Goal: Task Accomplishment & Management: Manage account settings

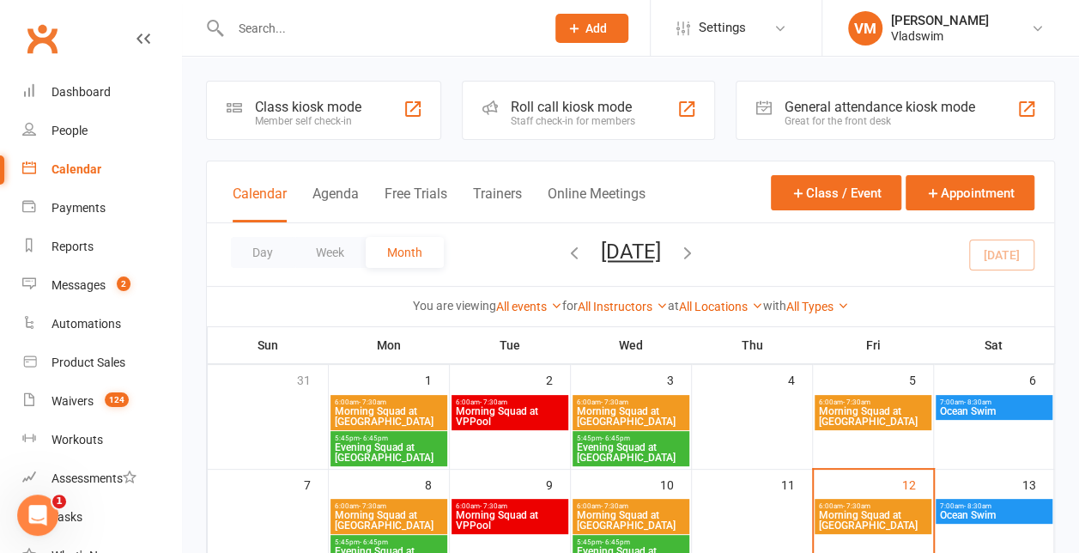
click at [267, 24] on input "text" at bounding box center [379, 28] width 308 height 24
paste input "[PERSON_NAME] <[PERSON_NAME][EMAIL_ADDRESS][PERSON_NAME][DOMAIN_NAME]>"
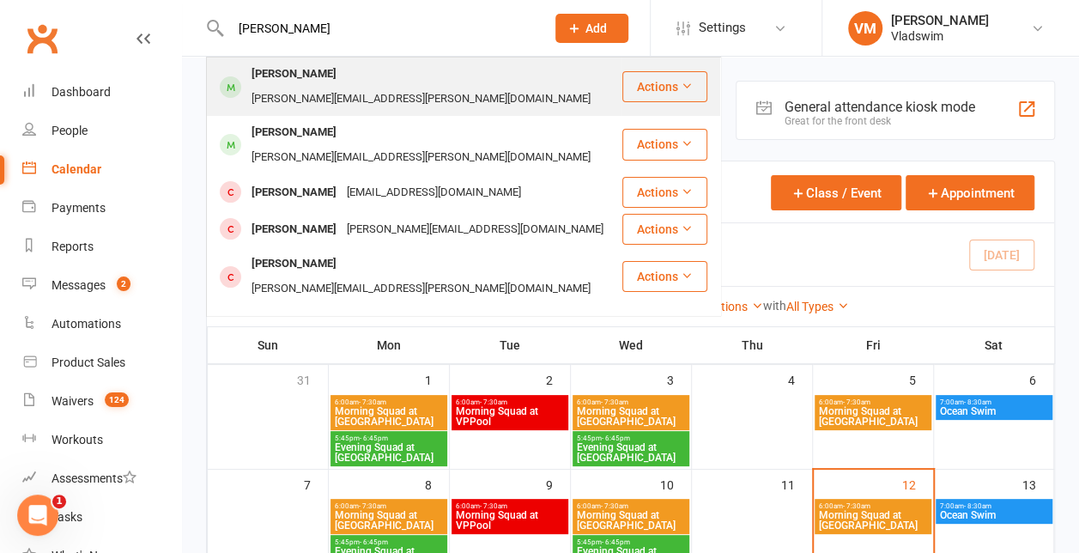
type input "[PERSON_NAME]"
click at [350, 87] on div "[PERSON_NAME][EMAIL_ADDRESS][PERSON_NAME][DOMAIN_NAME]" at bounding box center [420, 99] width 349 height 25
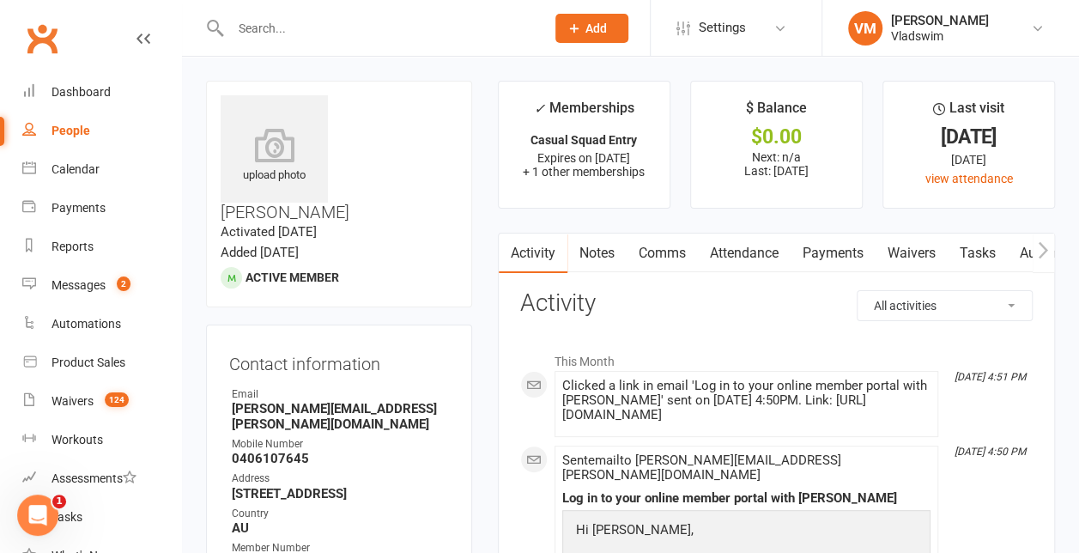
click at [836, 254] on link "Payments" at bounding box center [832, 252] width 85 height 39
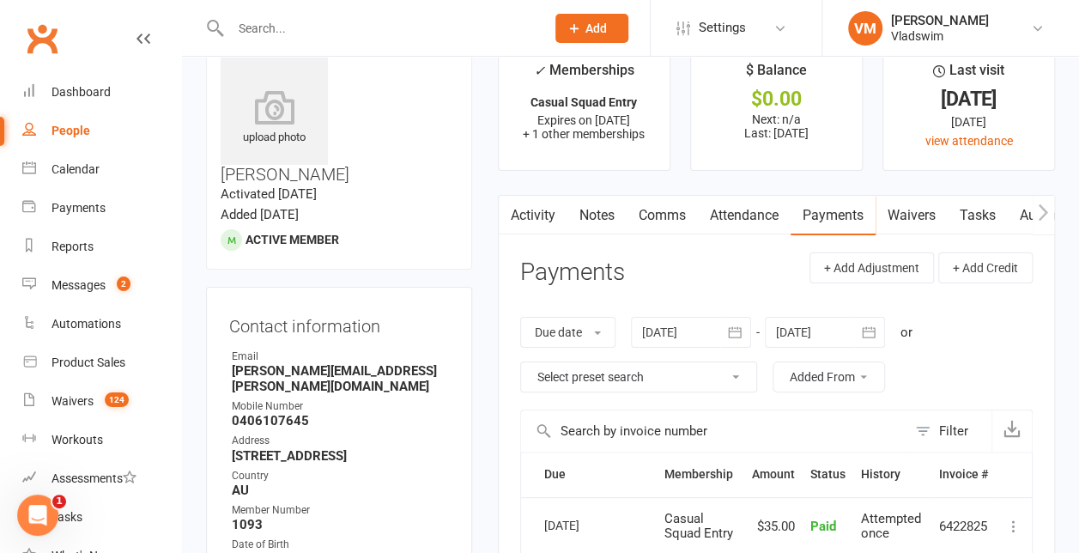
scroll to position [2, 0]
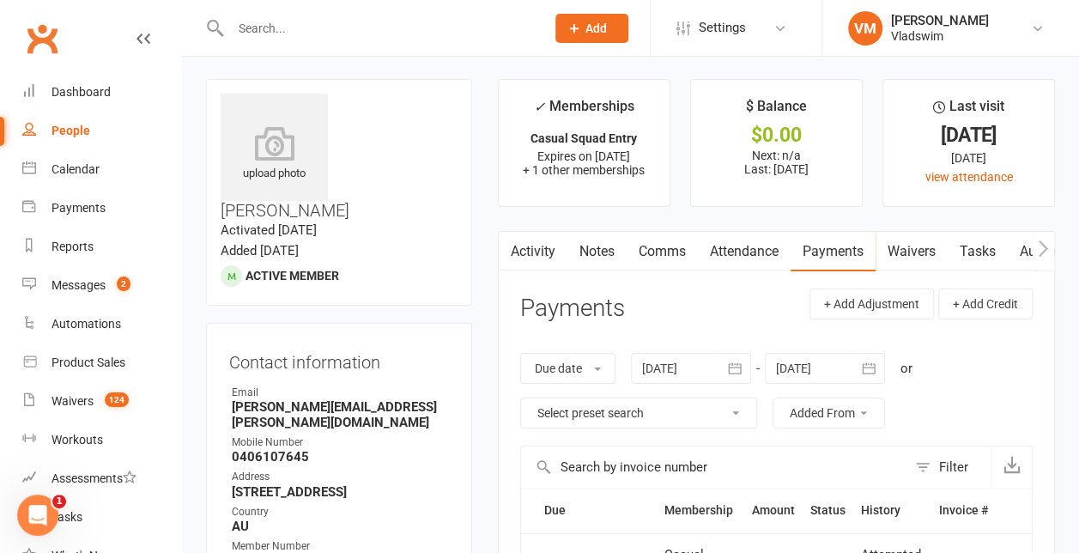
drag, startPoint x: 421, startPoint y: 126, endPoint x: 344, endPoint y: 98, distance: 82.3
click at [344, 98] on h3 "[PERSON_NAME]" at bounding box center [339, 157] width 237 height 126
copy h3 "[PERSON_NAME]"
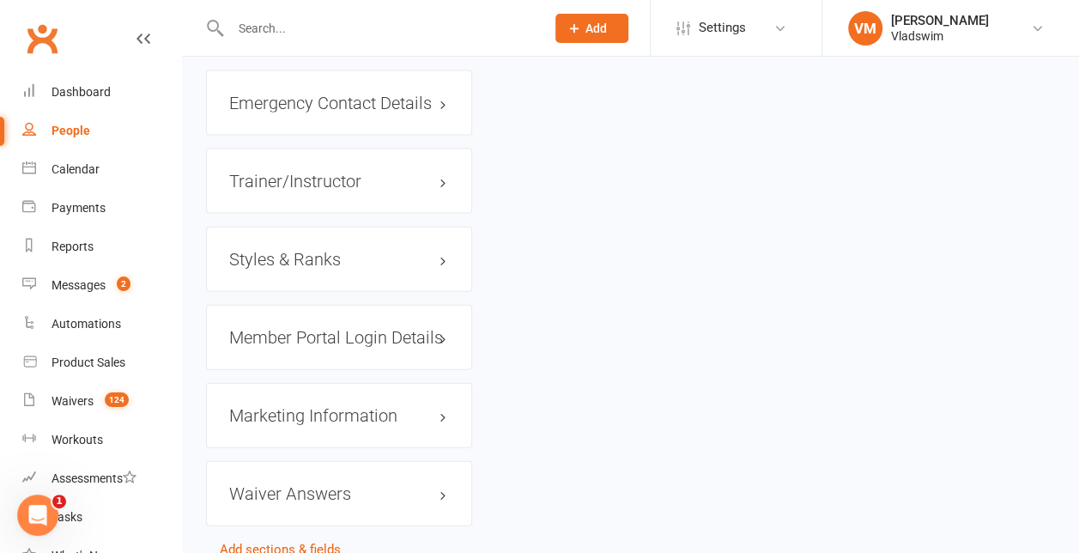
scroll to position [1809, 0]
click at [374, 326] on h3 "Member Portal Login Details" at bounding box center [339, 335] width 220 height 19
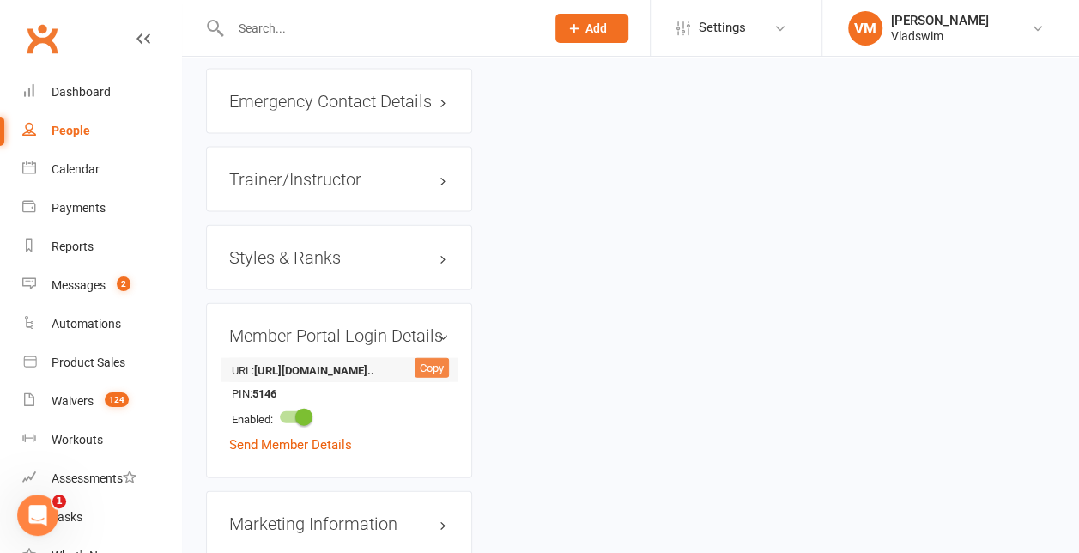
click at [429, 358] on div "Copy" at bounding box center [431, 368] width 34 height 21
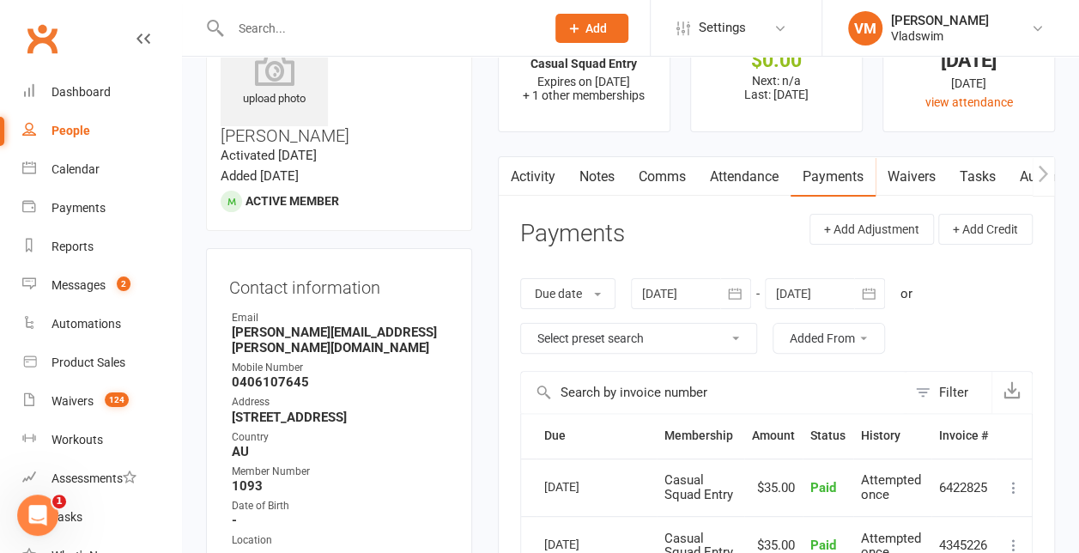
scroll to position [0, 0]
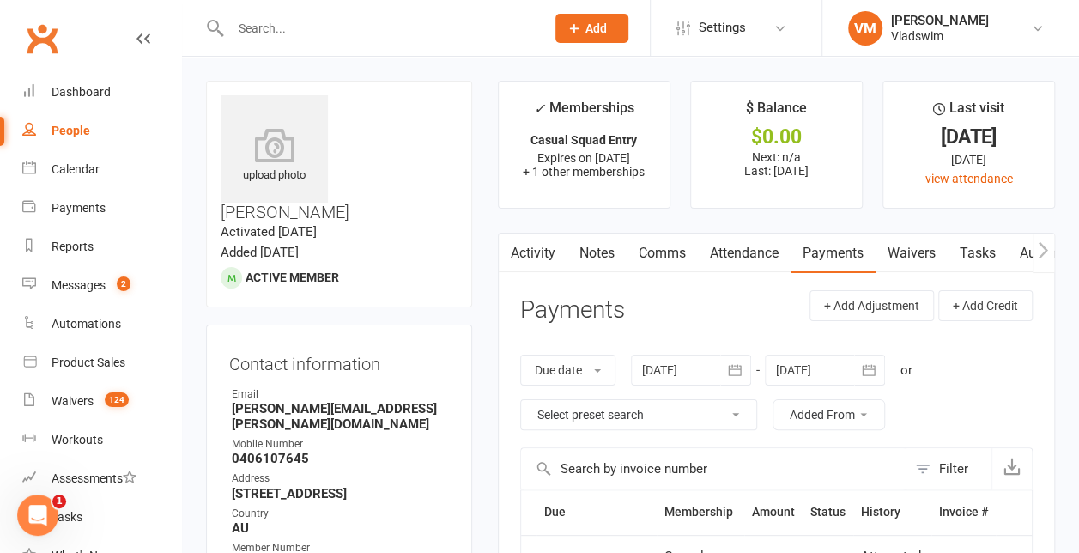
click at [284, 26] on input "text" at bounding box center [379, 28] width 308 height 24
paste input "[URL][DOMAIN_NAME]"
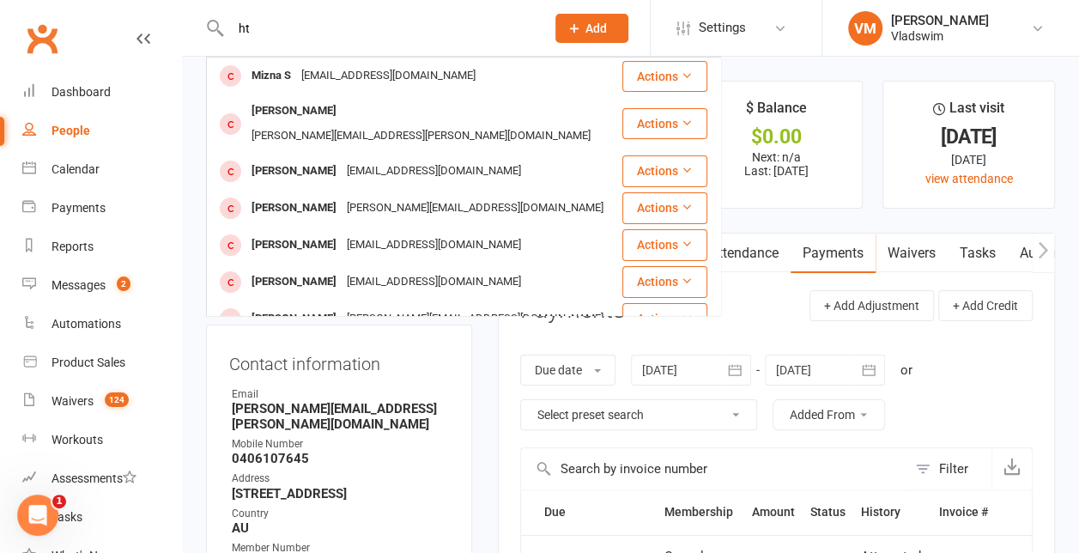
type input "h"
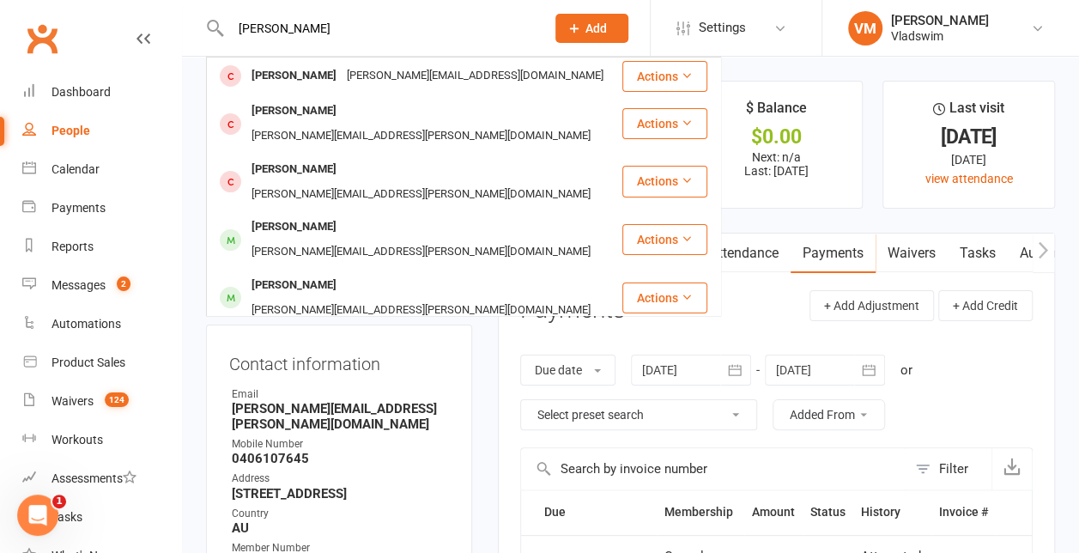
type input "[PERSON_NAME]"
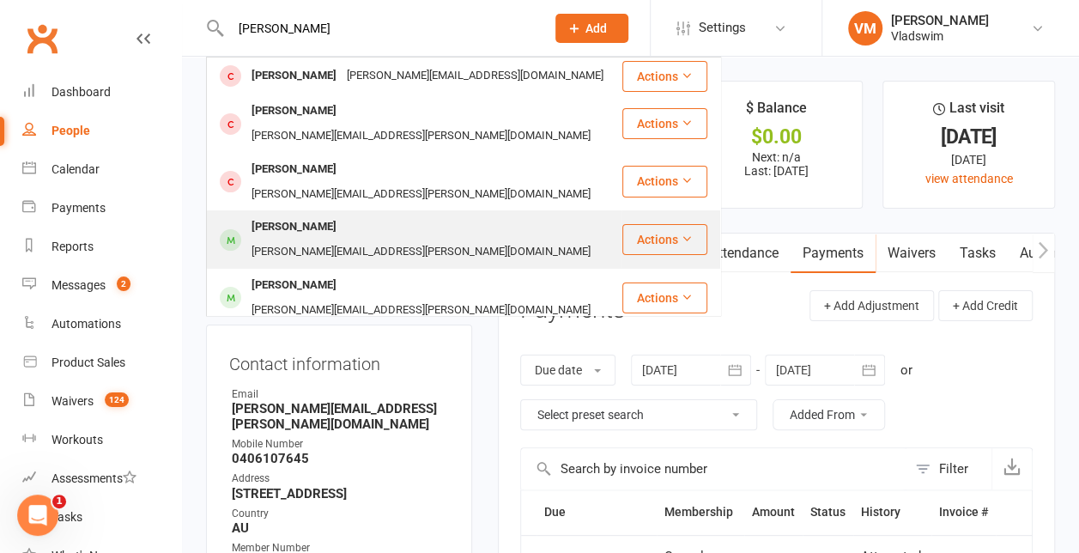
click at [371, 239] on div "[PERSON_NAME][EMAIL_ADDRESS][PERSON_NAME][DOMAIN_NAME]" at bounding box center [420, 251] width 349 height 25
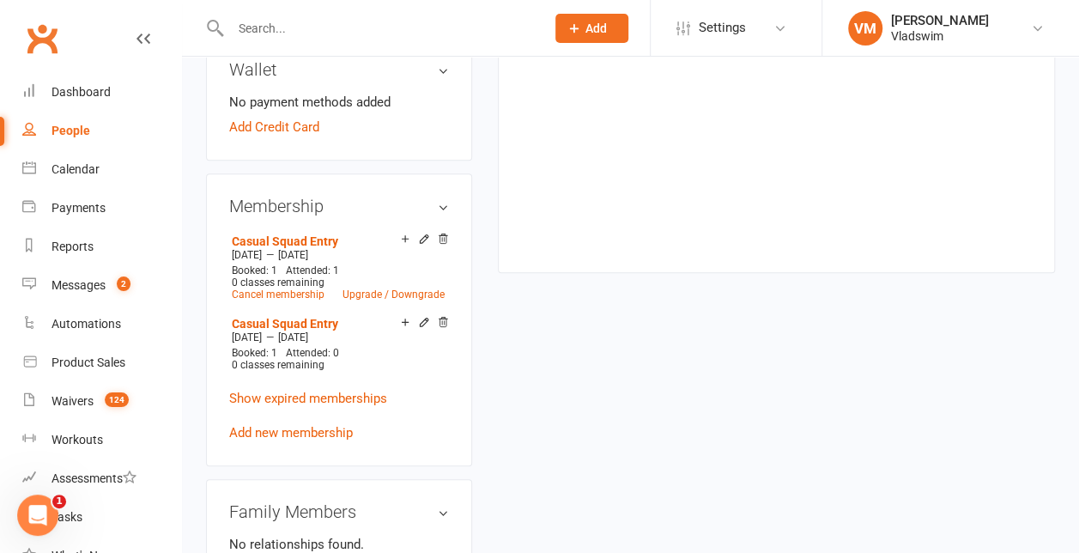
scroll to position [683, 0]
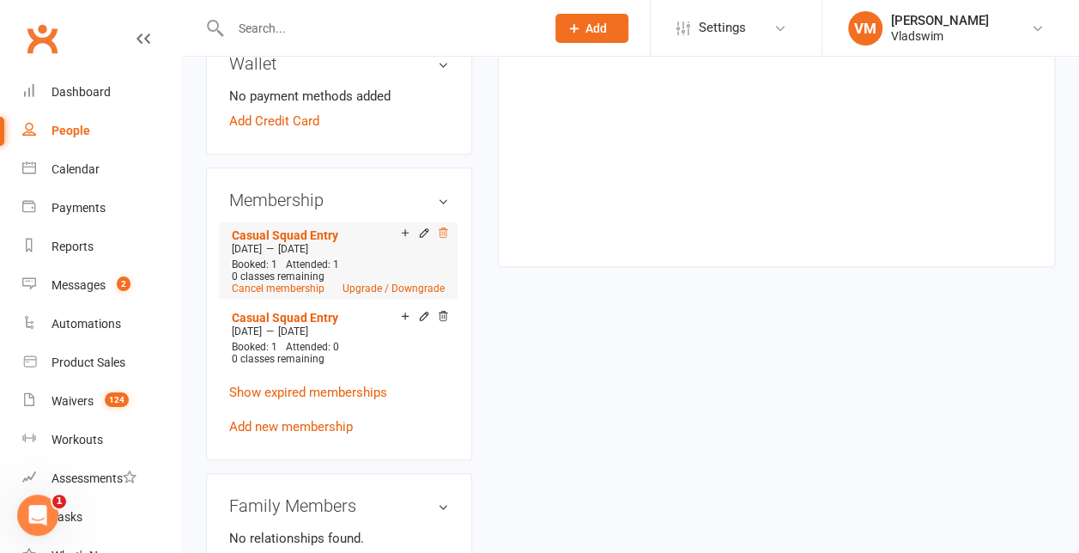
click at [440, 227] on icon at bounding box center [443, 233] width 12 height 12
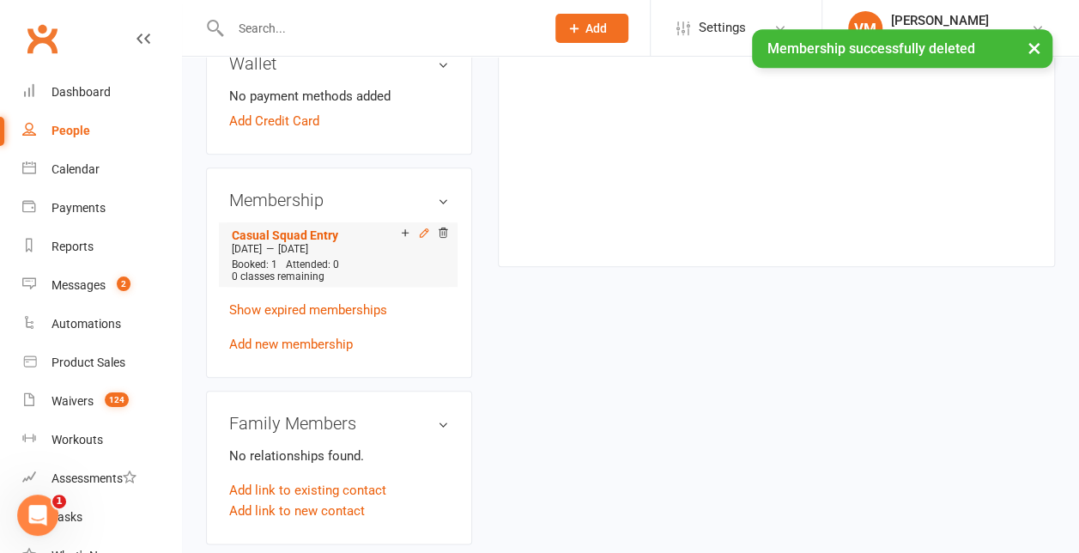
click at [424, 227] on icon at bounding box center [424, 233] width 12 height 12
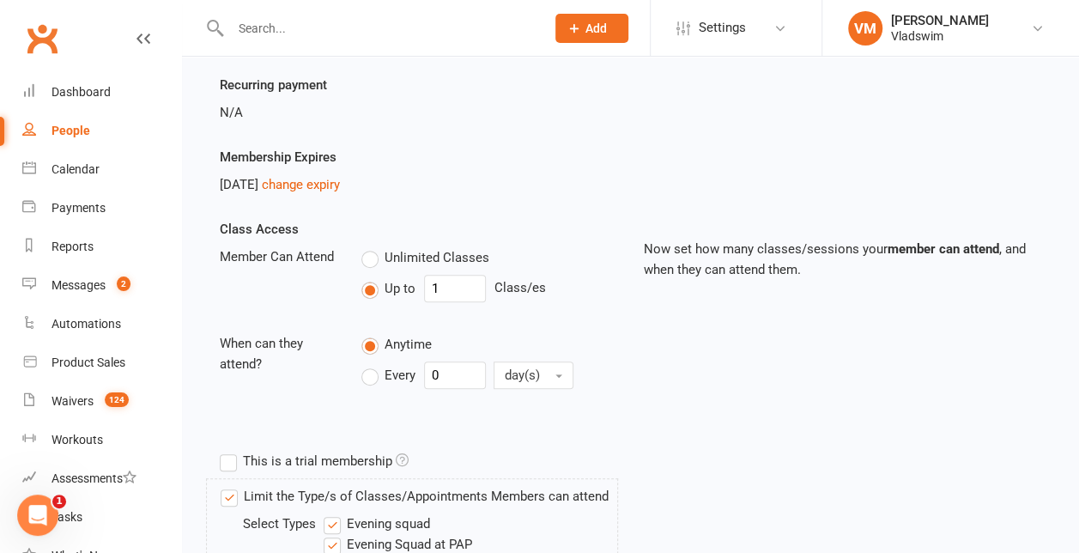
scroll to position [236, 0]
click at [340, 177] on link "change expiry" at bounding box center [301, 183] width 78 height 15
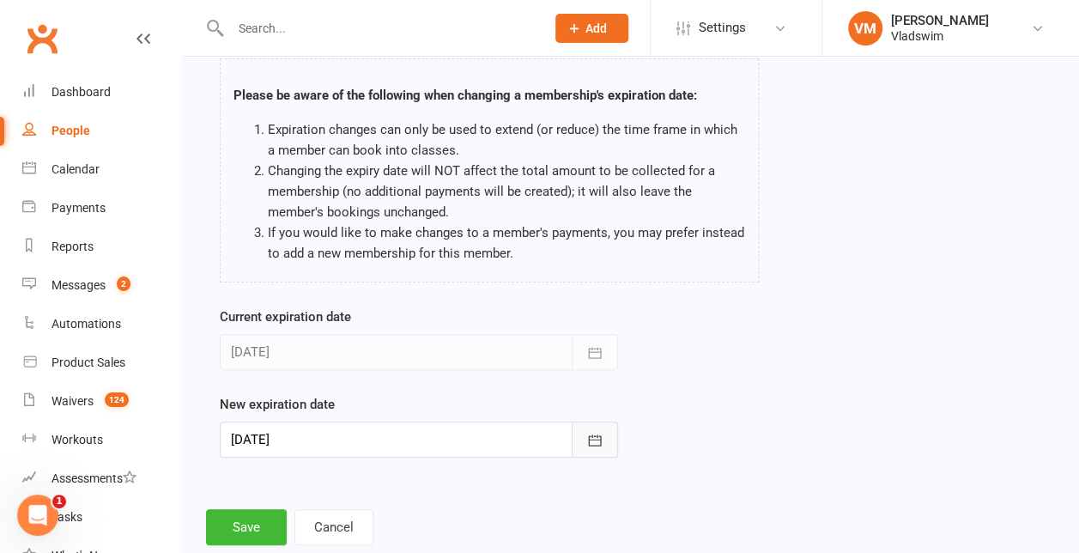
scroll to position [132, 0]
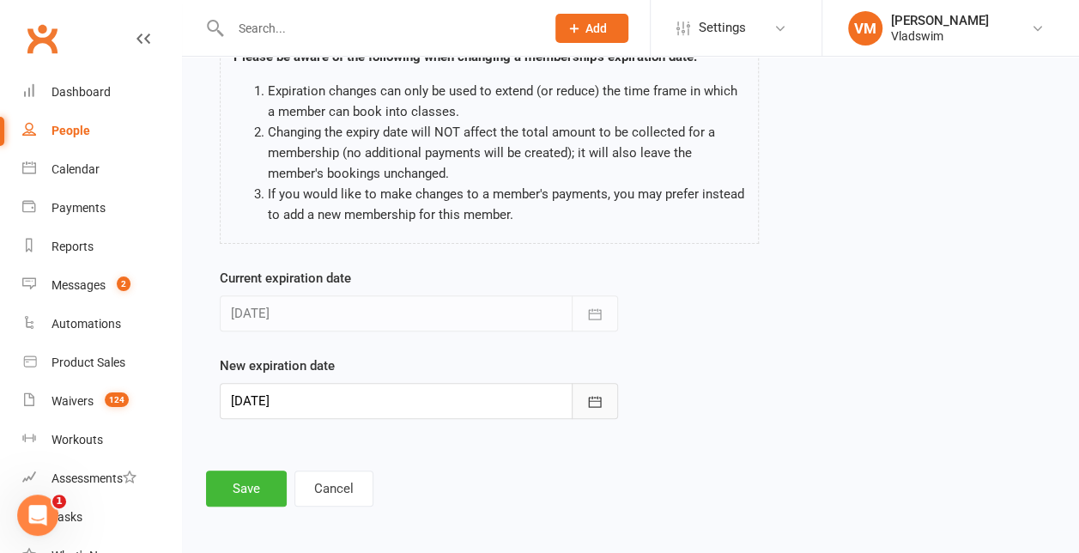
click at [590, 400] on icon "button" at bounding box center [594, 401] width 17 height 17
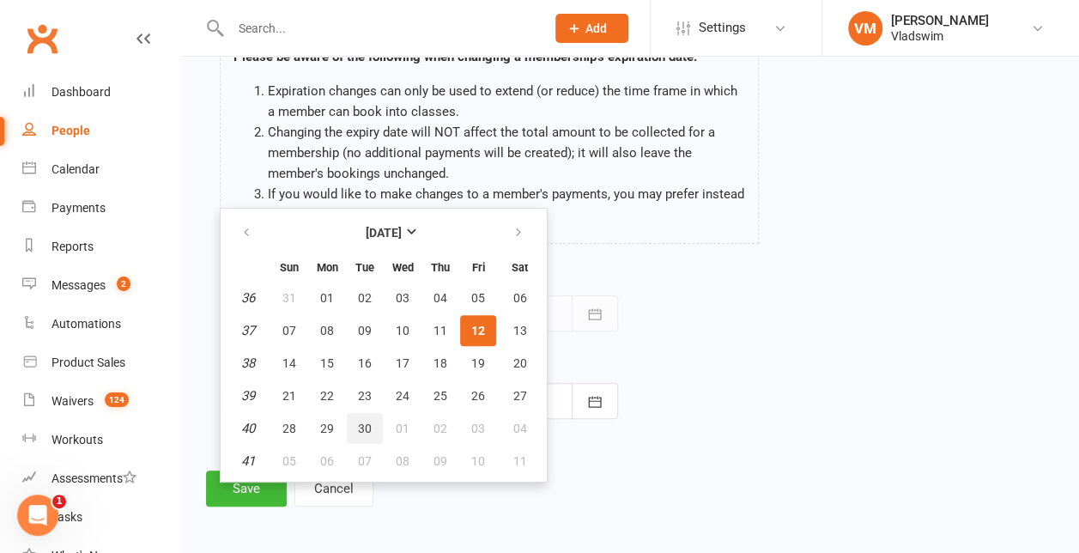
click at [366, 424] on span "30" at bounding box center [365, 428] width 14 height 14
type input "[DATE]"
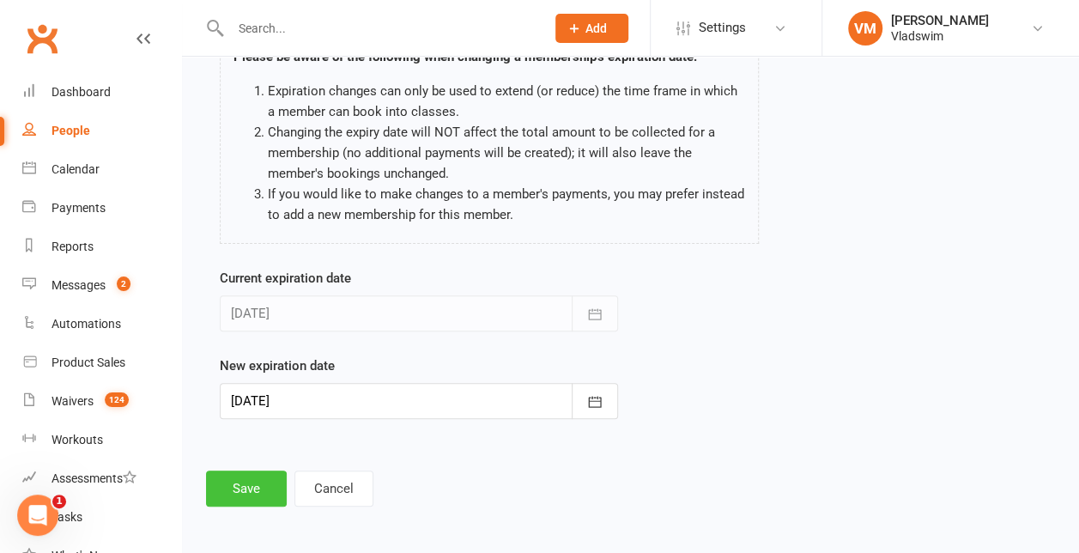
click at [256, 486] on button "Save" at bounding box center [246, 488] width 81 height 36
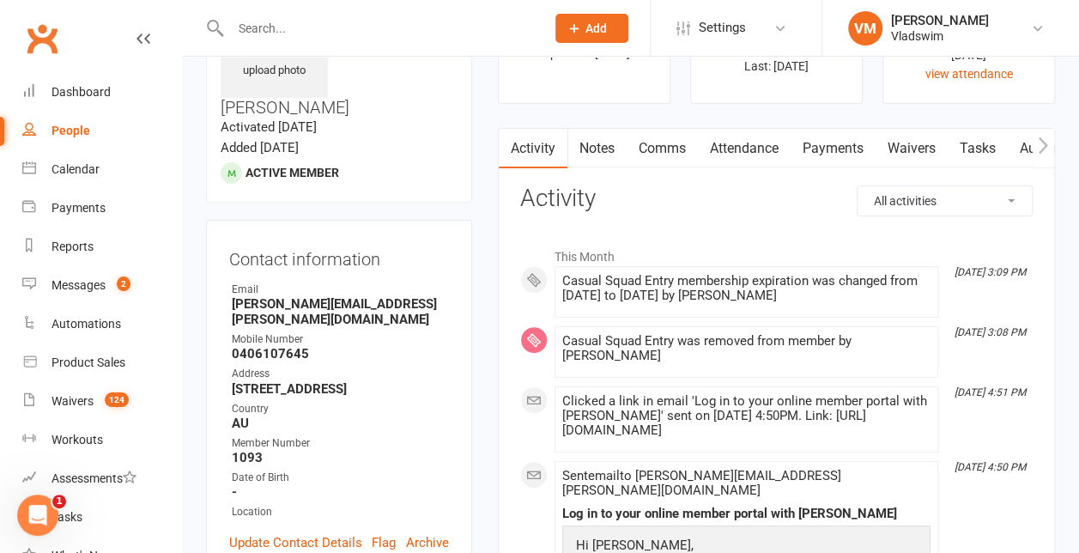
scroll to position [100, 0]
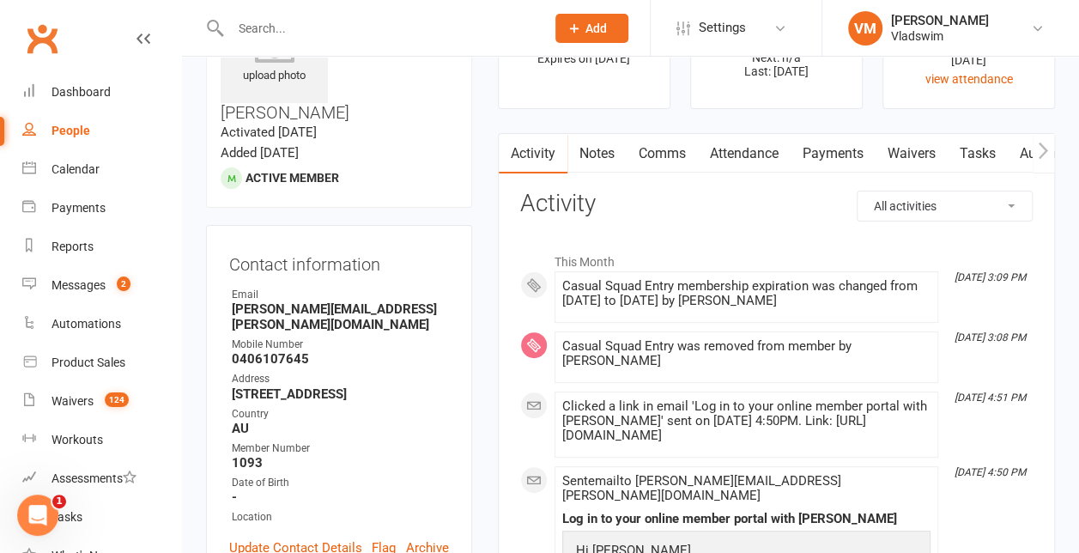
click at [1049, 147] on button "button" at bounding box center [1042, 153] width 21 height 39
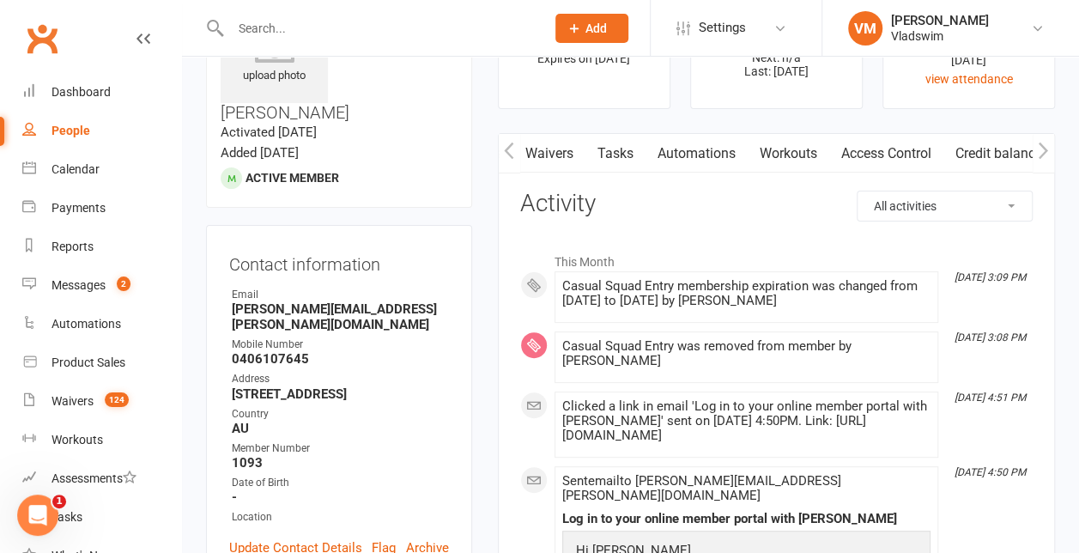
click at [1049, 147] on button "button" at bounding box center [1042, 153] width 21 height 39
click at [1044, 150] on icon "button" at bounding box center [1042, 150] width 9 height 16
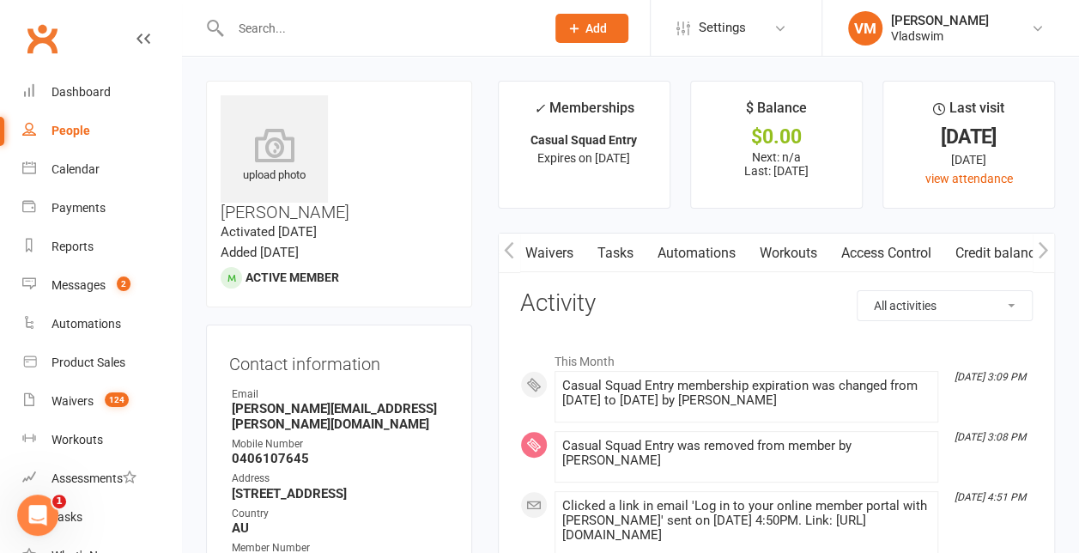
click at [418, 124] on h3 "[PERSON_NAME]" at bounding box center [339, 158] width 237 height 126
drag, startPoint x: 433, startPoint y: 122, endPoint x: 339, endPoint y: 106, distance: 95.0
click at [339, 106] on h3 "[PERSON_NAME]" at bounding box center [339, 158] width 237 height 126
copy h3 "[PERSON_NAME]"
click at [270, 23] on input "text" at bounding box center [379, 28] width 308 height 24
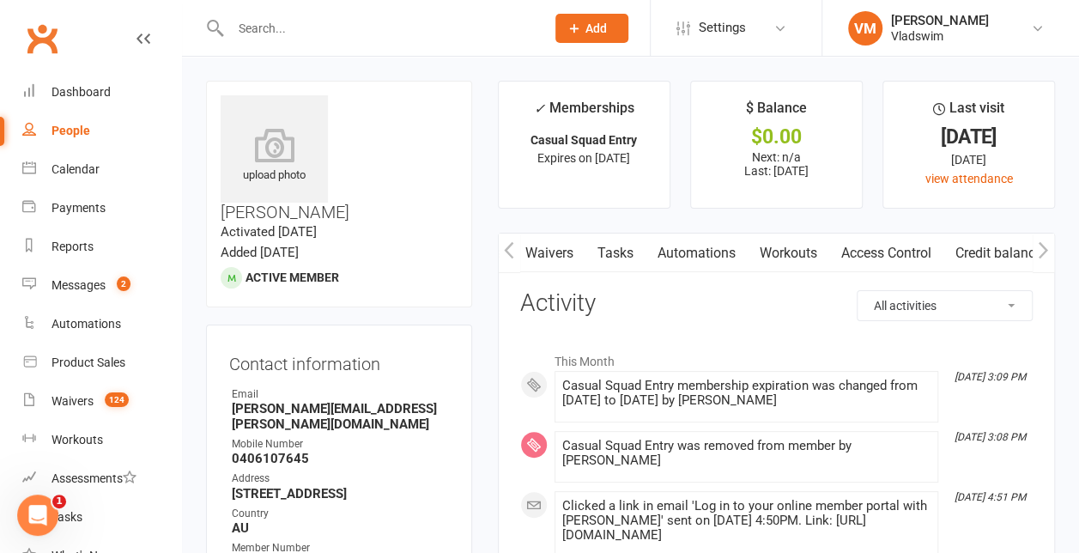
paste input "[PERSON_NAME]"
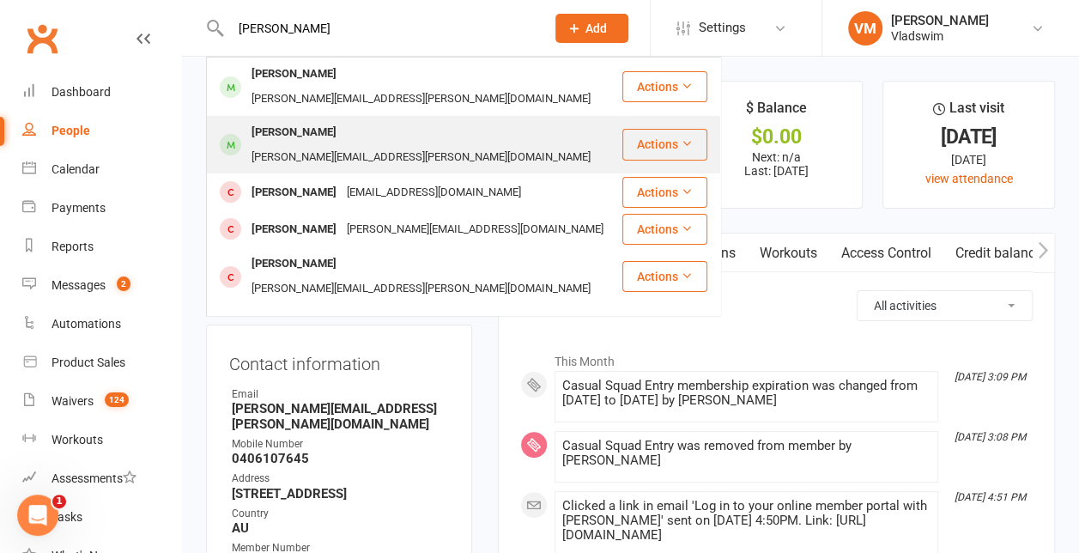
type input "[PERSON_NAME]"
click at [306, 120] on div "[PERSON_NAME]" at bounding box center [293, 132] width 95 height 25
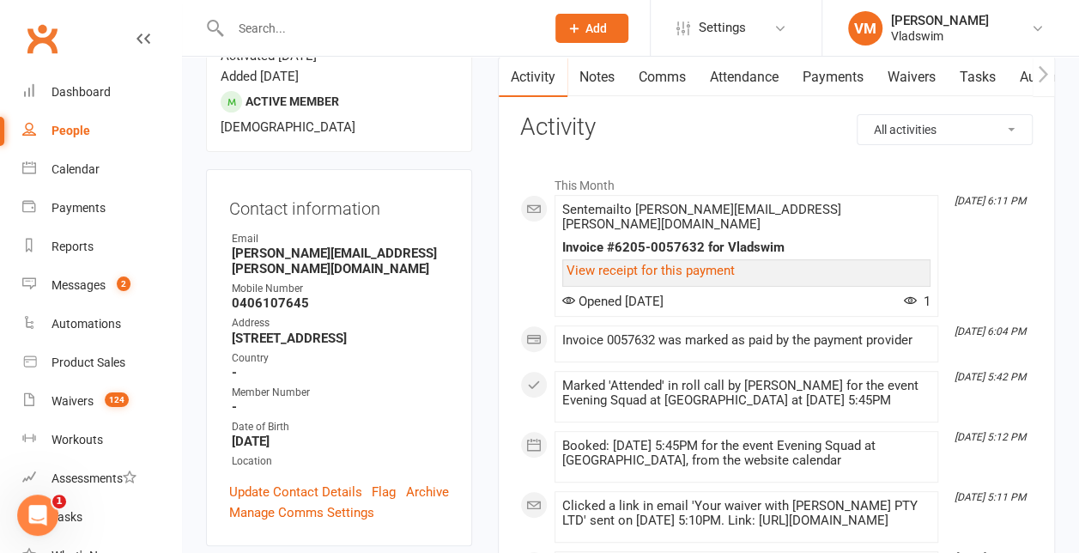
scroll to position [170, 0]
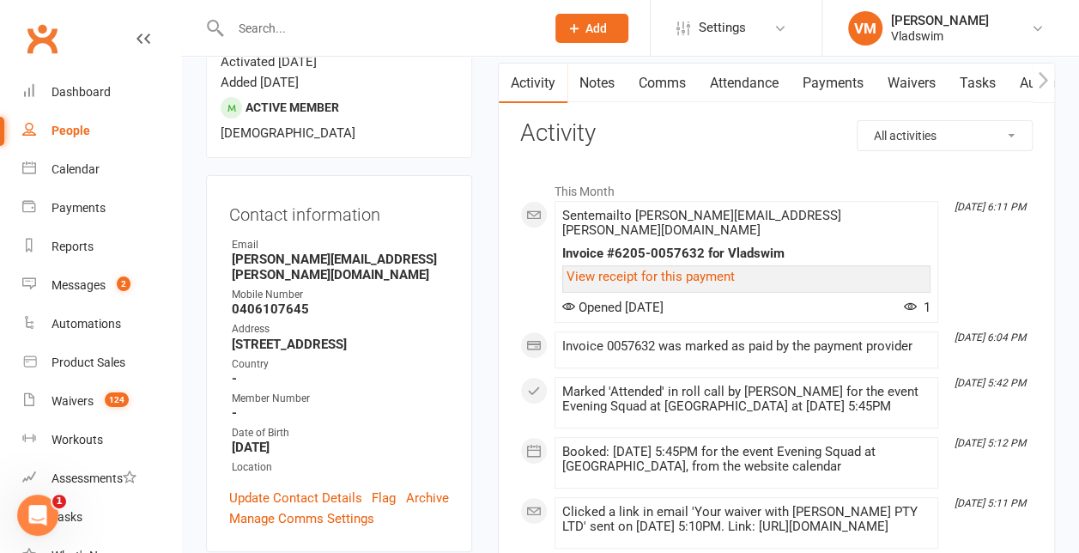
click at [826, 77] on link "Payments" at bounding box center [832, 83] width 85 height 39
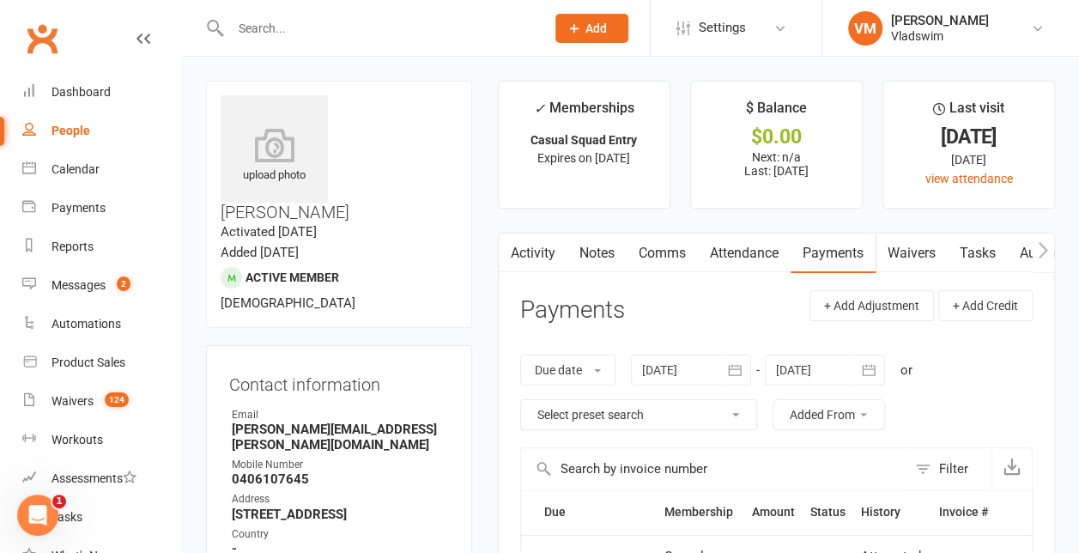
drag, startPoint x: 434, startPoint y: 122, endPoint x: 338, endPoint y: 99, distance: 98.9
click at [338, 99] on h3 "[PERSON_NAME]" at bounding box center [339, 158] width 237 height 126
copy h3 "[PERSON_NAME]"
click at [253, 27] on input "text" at bounding box center [379, 28] width 308 height 24
paste input "[PERSON_NAME]"
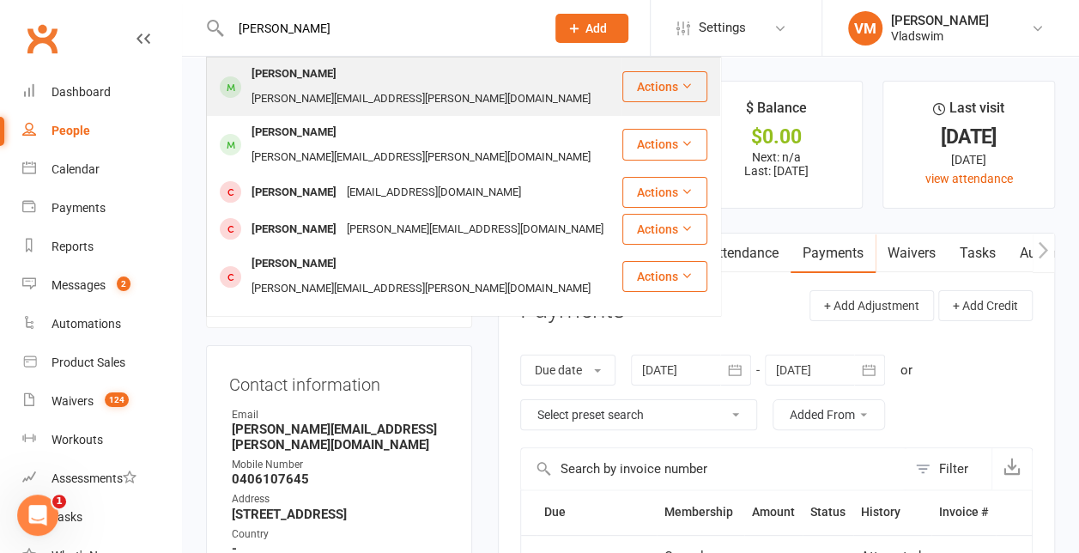
type input "[PERSON_NAME]"
click at [320, 76] on div "[PERSON_NAME]" at bounding box center [293, 74] width 95 height 25
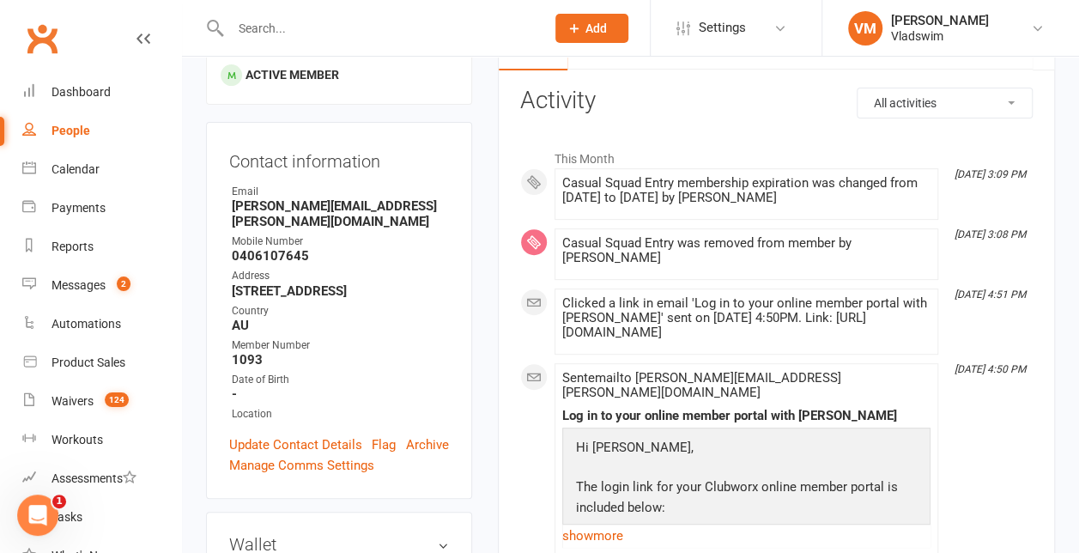
scroll to position [206, 0]
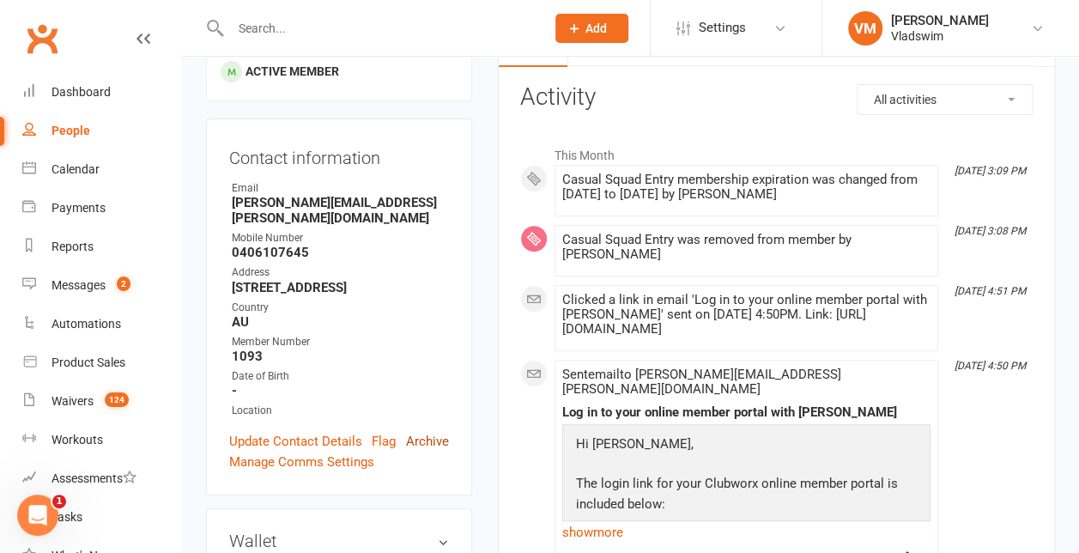
click at [426, 431] on link "Archive" at bounding box center [427, 441] width 43 height 21
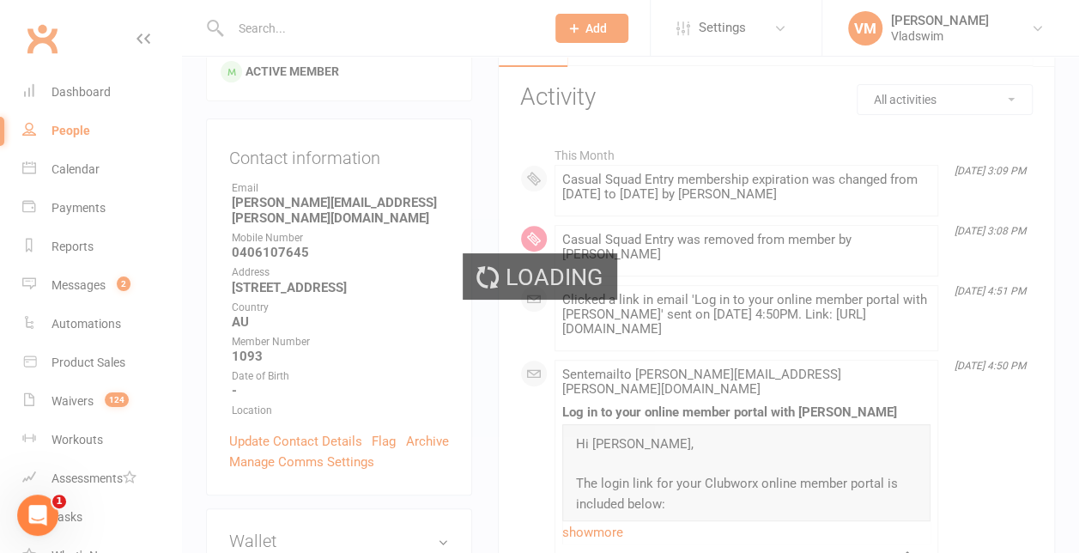
select select "100"
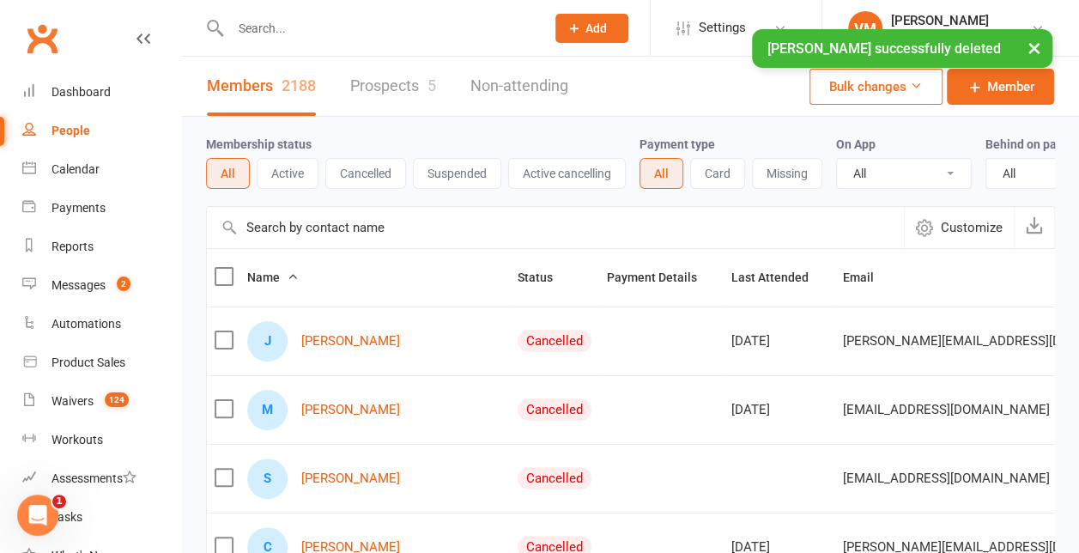
click at [285, 21] on input "text" at bounding box center [379, 28] width 308 height 24
paste input "[PERSON_NAME]"
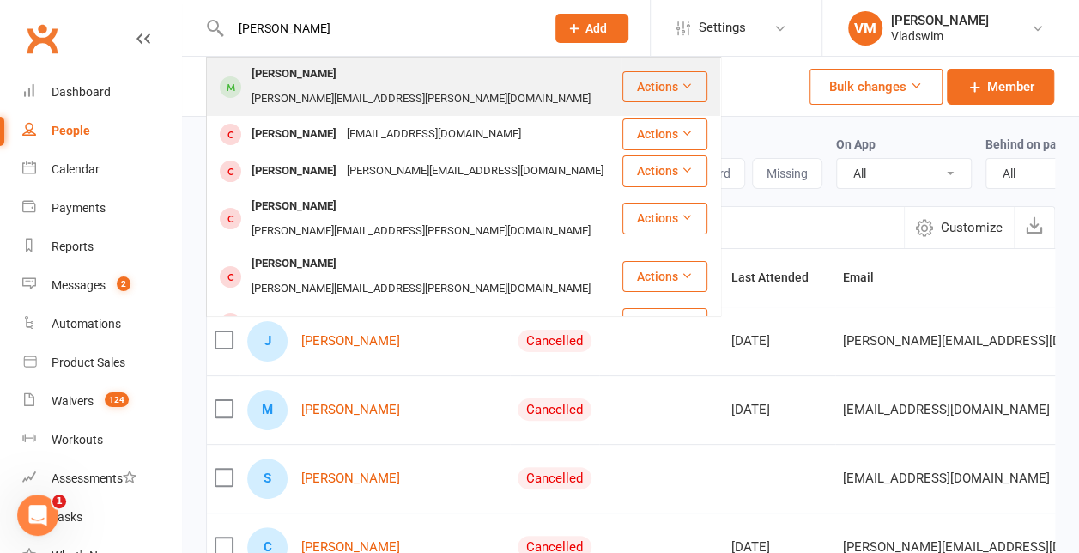
type input "[PERSON_NAME]"
click at [292, 79] on div "[PERSON_NAME]" at bounding box center [293, 74] width 95 height 25
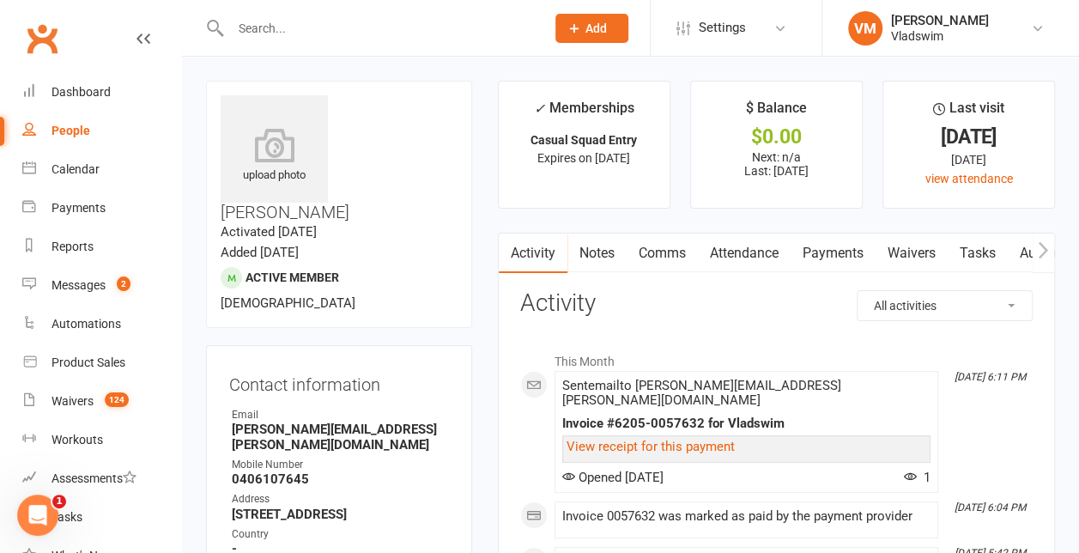
click at [280, 30] on input "text" at bounding box center [379, 28] width 308 height 24
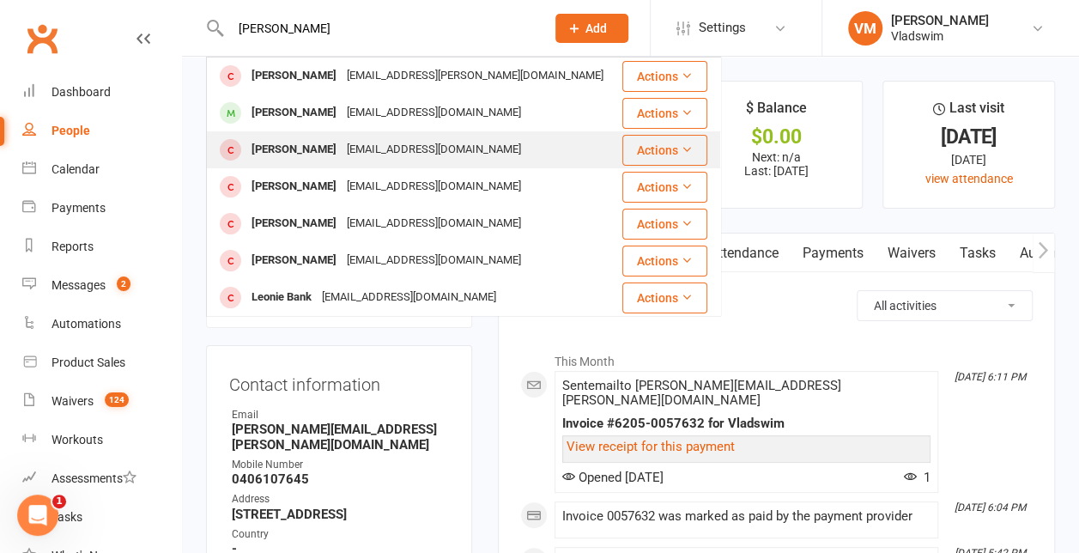
type input "[PERSON_NAME]"
click at [312, 143] on div "[PERSON_NAME]" at bounding box center [293, 149] width 95 height 25
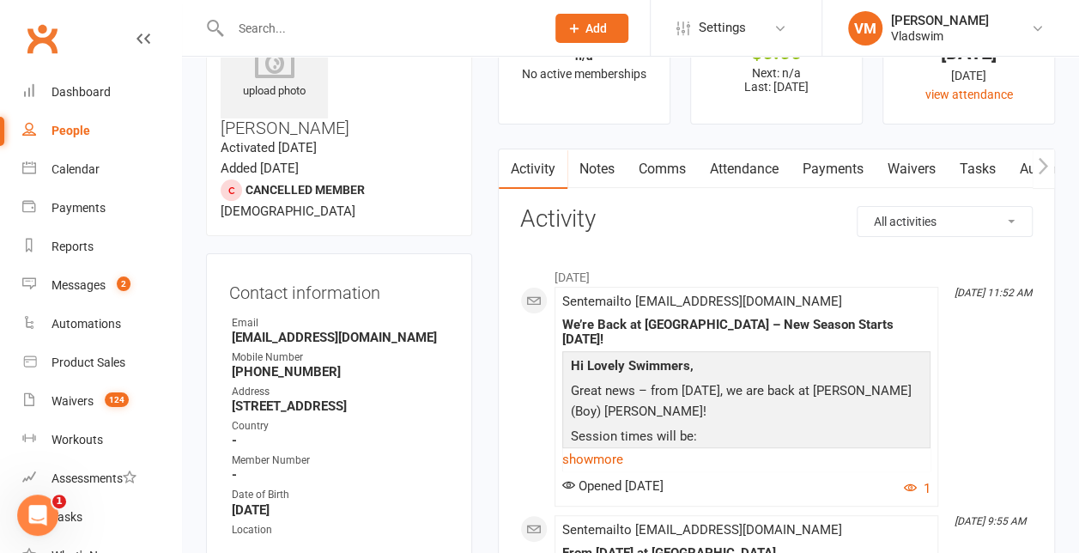
scroll to position [82, 0]
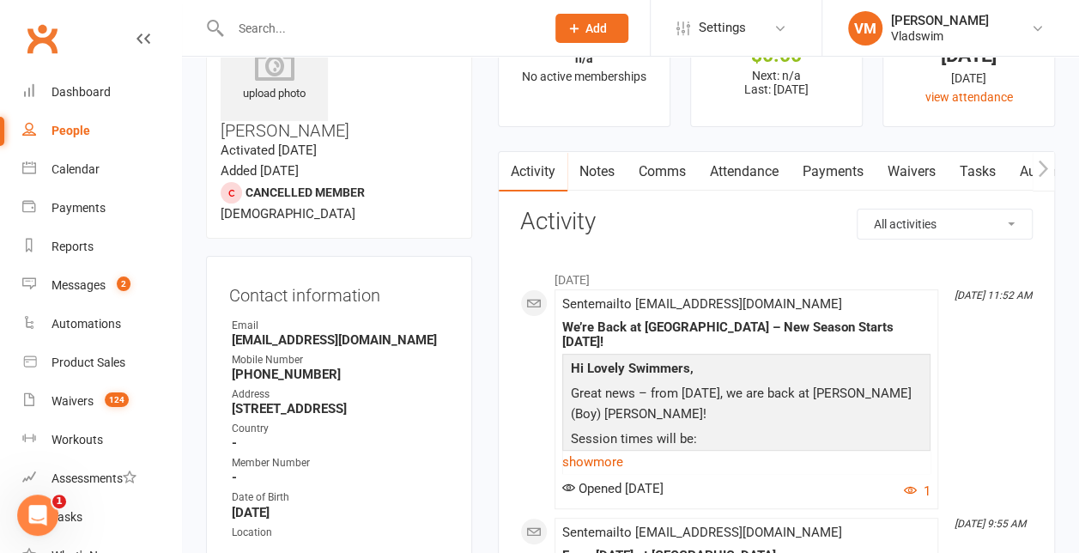
click at [429, 552] on link "Archive" at bounding box center [427, 563] width 43 height 21
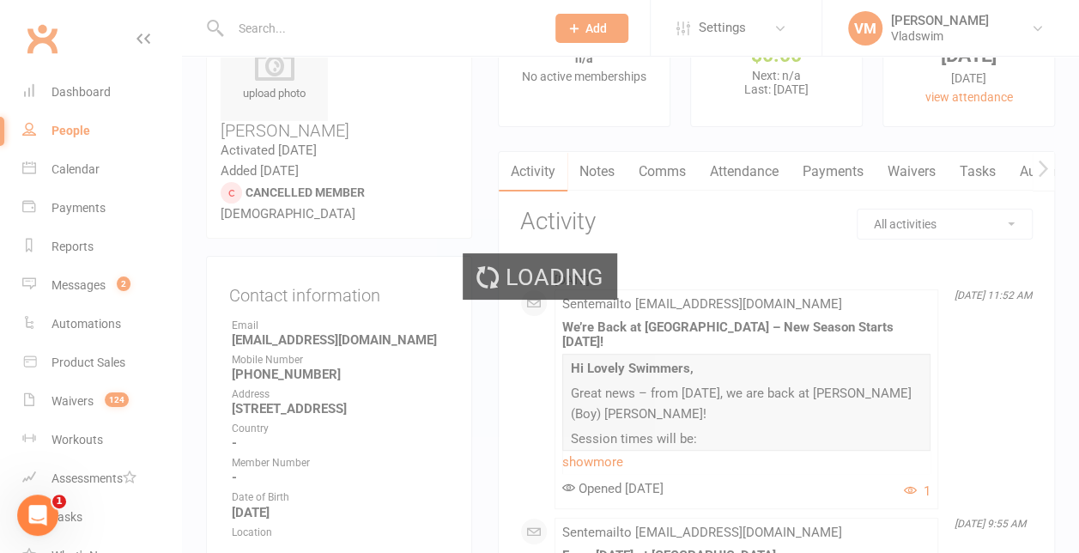
select select "100"
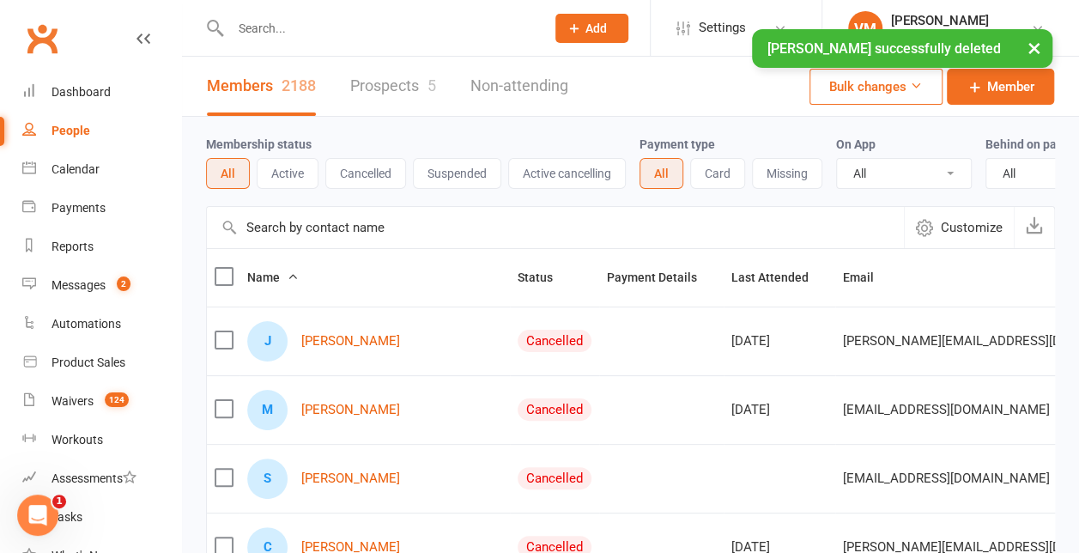
click at [264, 24] on input "text" at bounding box center [379, 28] width 308 height 24
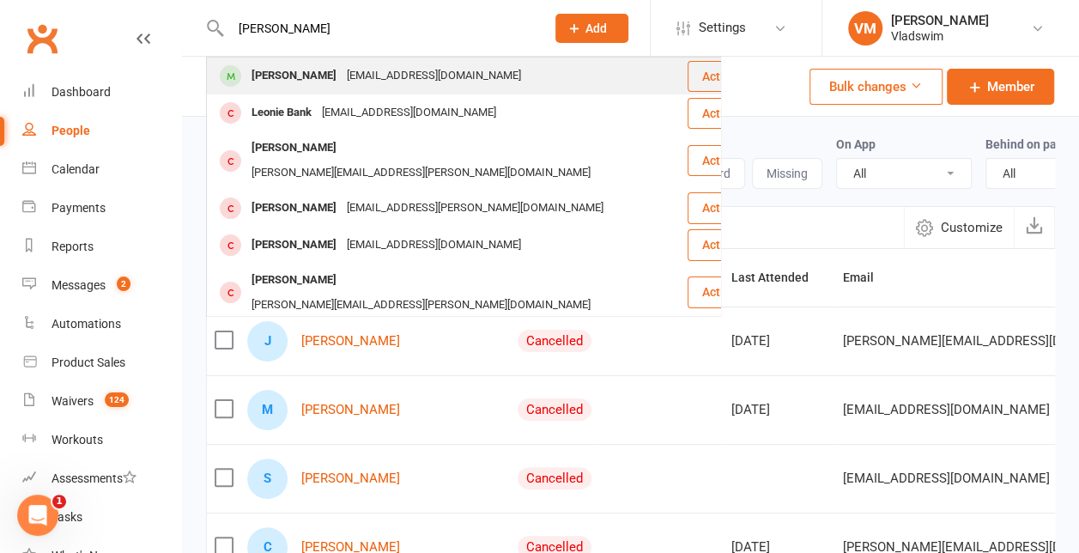
type input "[PERSON_NAME]"
click at [301, 70] on div "[PERSON_NAME]" at bounding box center [293, 76] width 95 height 25
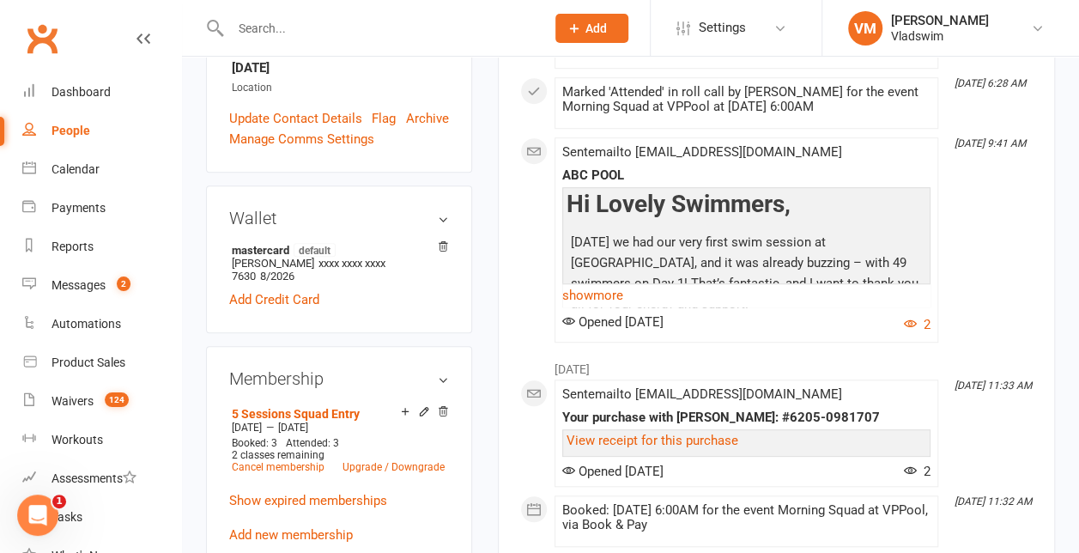
scroll to position [535, 0]
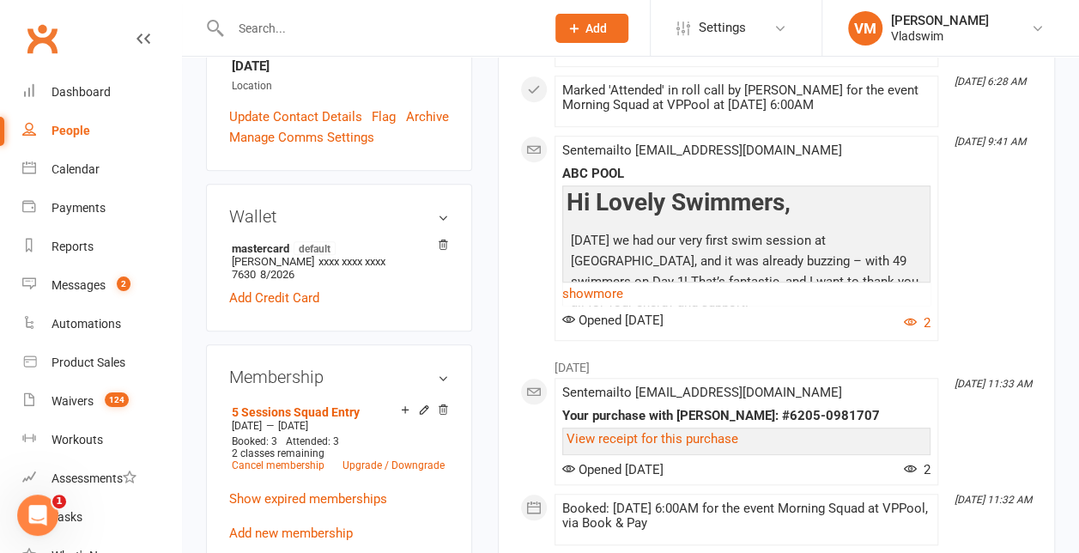
click at [268, 36] on input "text" at bounding box center [379, 28] width 308 height 24
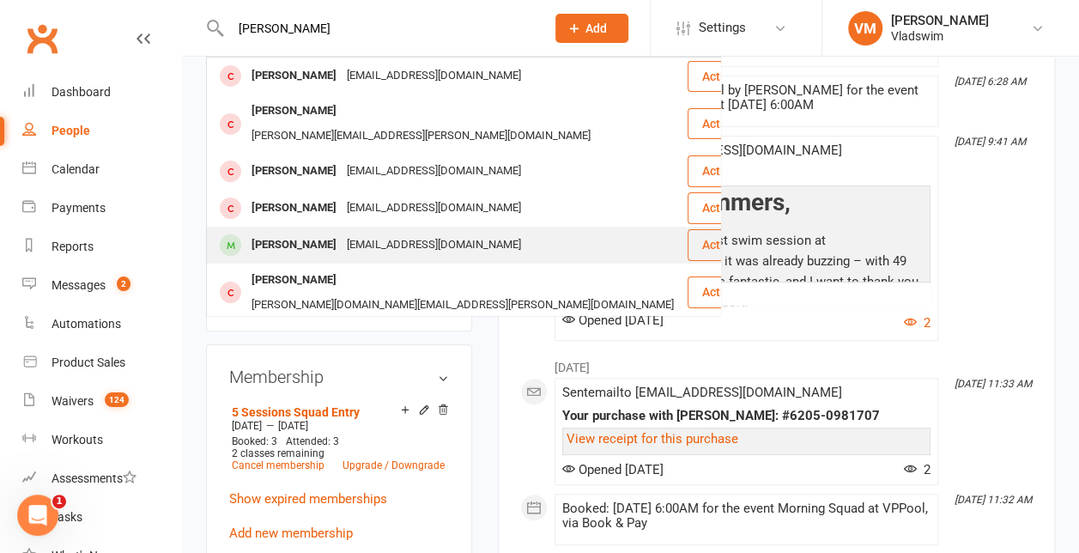
type input "[PERSON_NAME]"
click at [372, 233] on div "[EMAIL_ADDRESS][DOMAIN_NAME]" at bounding box center [434, 245] width 185 height 25
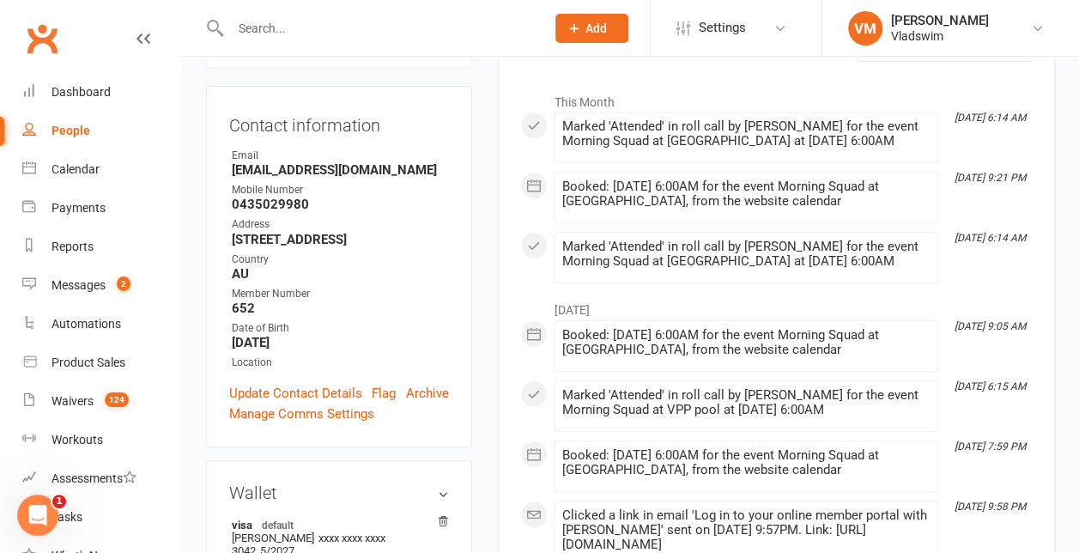
scroll to position [111, 0]
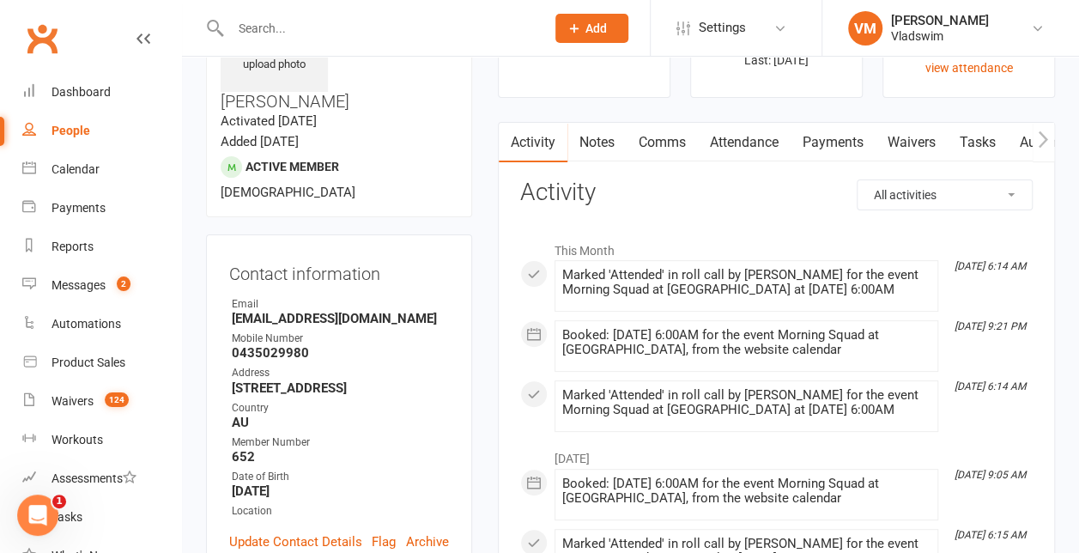
click at [1048, 137] on icon "button" at bounding box center [1043, 139] width 10 height 18
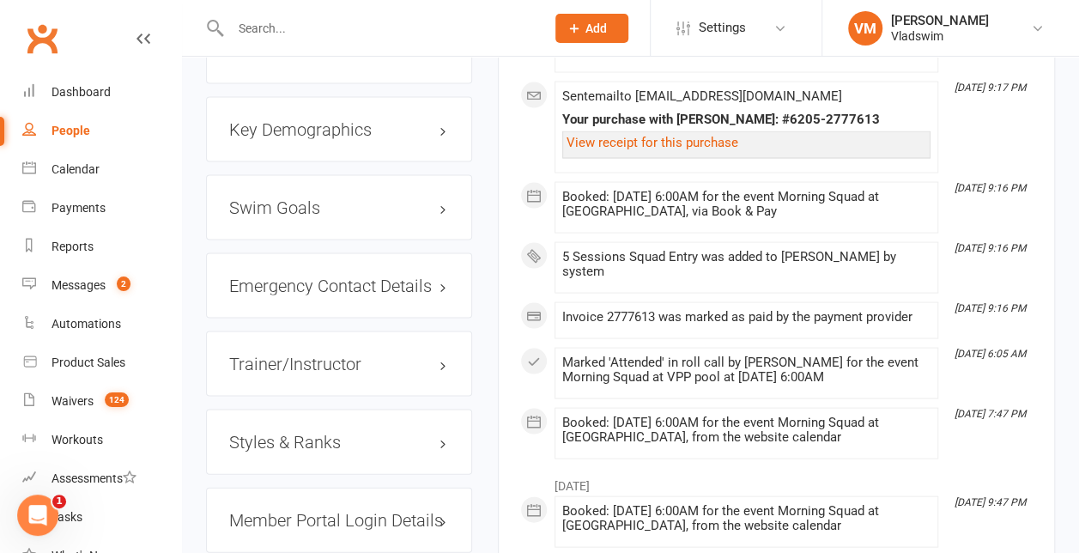
scroll to position [1687, 0]
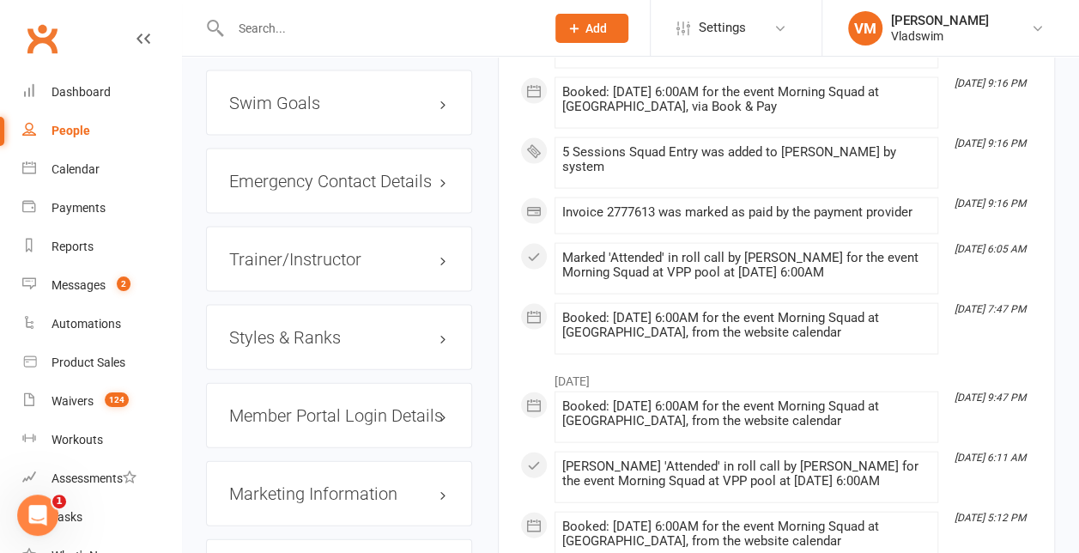
click at [342, 406] on h3 "Member Portal Login Details" at bounding box center [339, 415] width 220 height 19
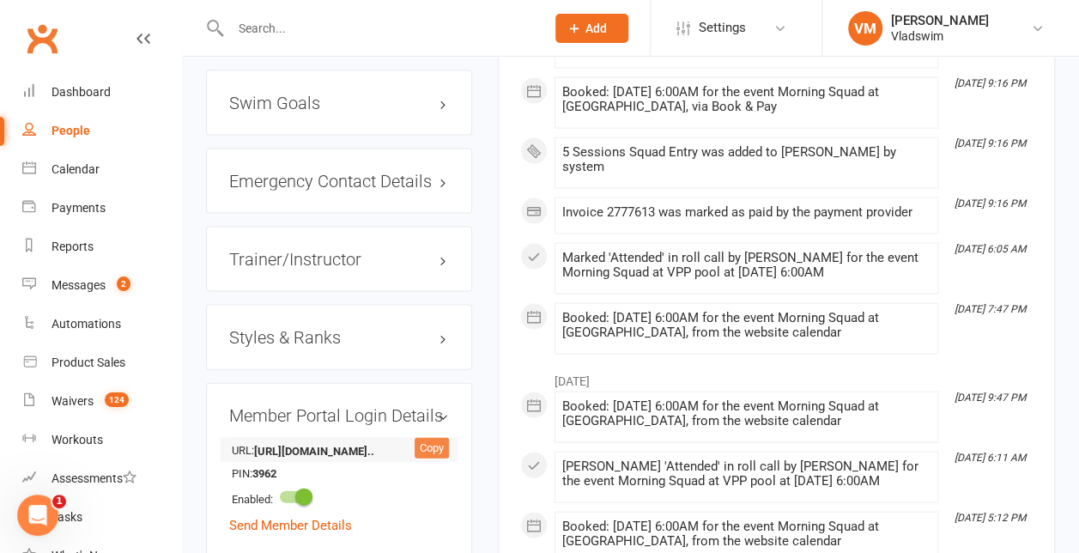
click at [433, 438] on div "Copy" at bounding box center [431, 448] width 34 height 21
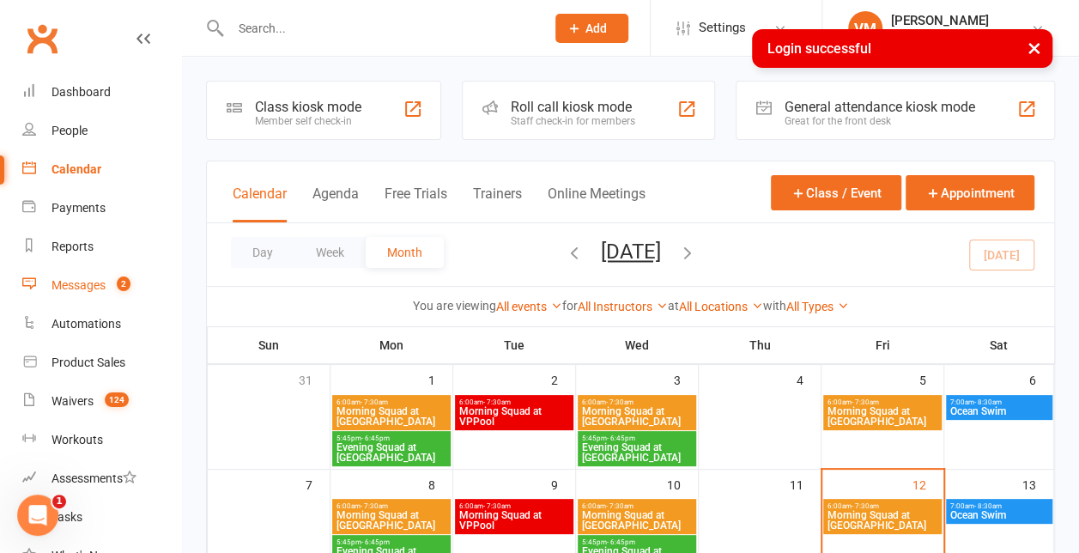
click at [105, 287] on div "Messages" at bounding box center [78, 285] width 54 height 14
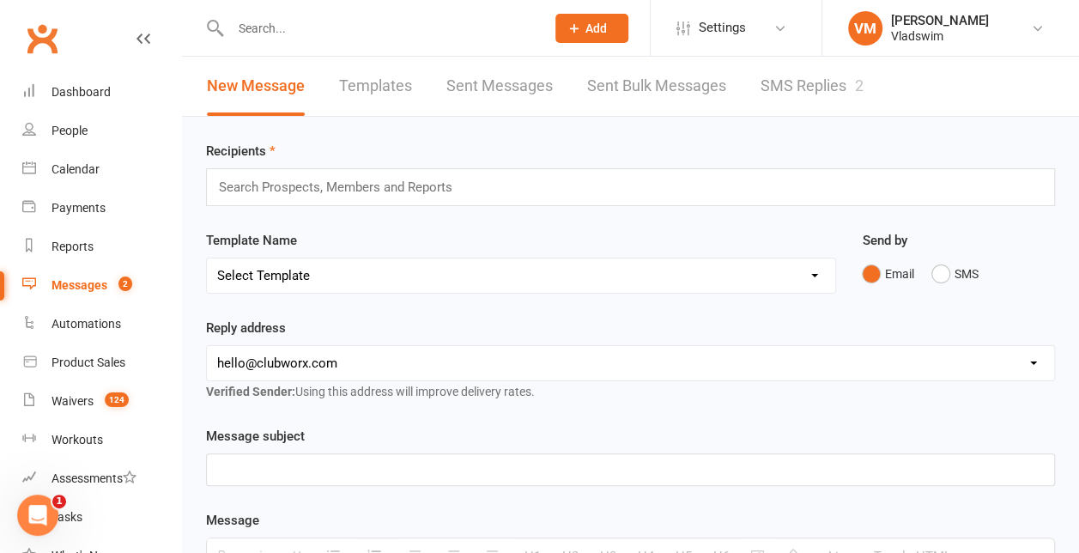
click at [796, 82] on link "SMS Replies 2" at bounding box center [811, 86] width 103 height 59
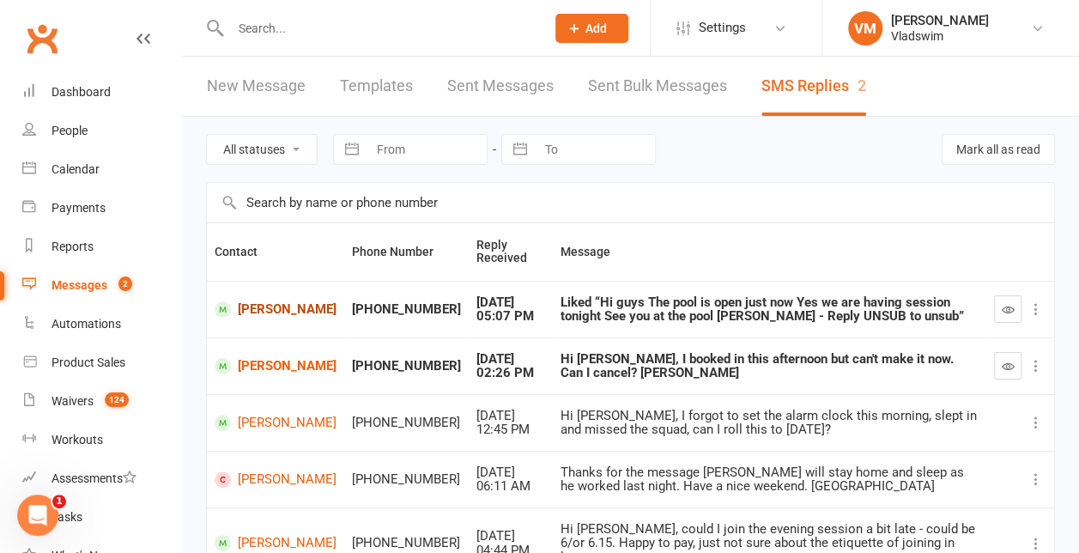
click at [255, 314] on link "Losoya Harkin" at bounding box center [276, 309] width 122 height 16
